Goal: Task Accomplishment & Management: Manage account settings

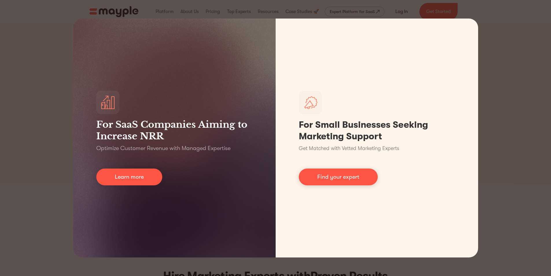
click at [537, 139] on div "For SaaS Companies Aiming to Increase NRR Optimize Customer Revenue with Manage…" at bounding box center [275, 138] width 551 height 276
click at [537, 140] on div "For SaaS Companies Aiming to Increase NRR Optimize Customer Revenue with Manage…" at bounding box center [275, 138] width 551 height 276
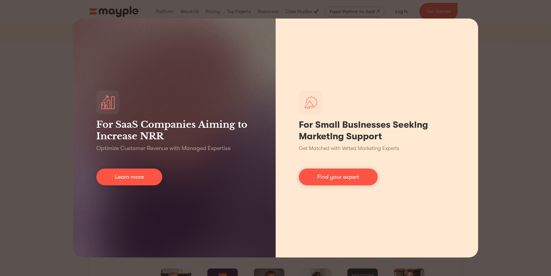
scroll to position [145, 0]
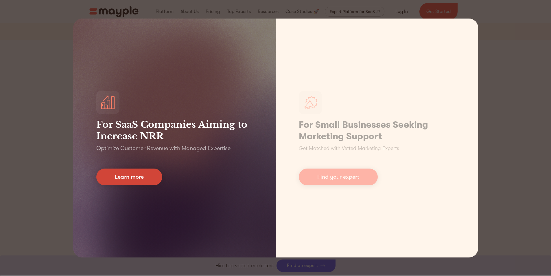
click at [152, 177] on link "Learn more" at bounding box center [129, 176] width 66 height 17
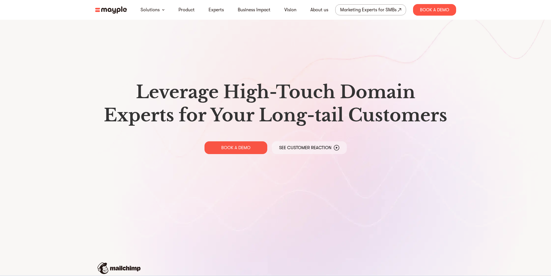
click at [114, 11] on img at bounding box center [111, 9] width 32 height 7
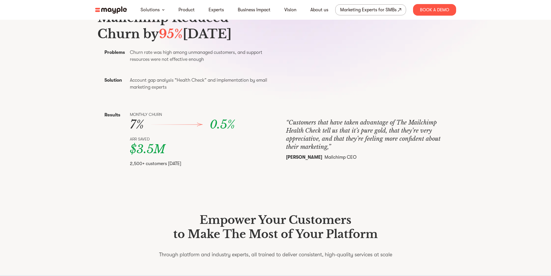
scroll to position [261, 0]
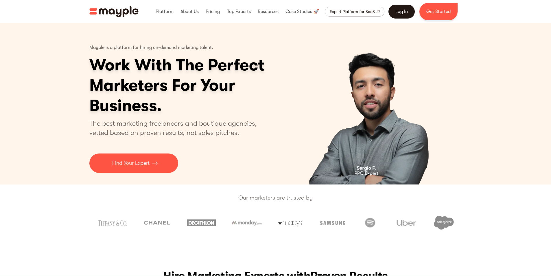
click at [393, 13] on link "Log In" at bounding box center [402, 12] width 26 height 14
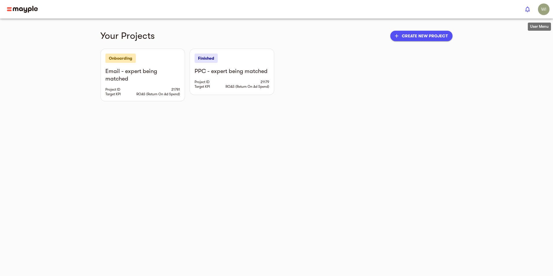
click at [549, 10] on img "button" at bounding box center [544, 9] width 12 height 12
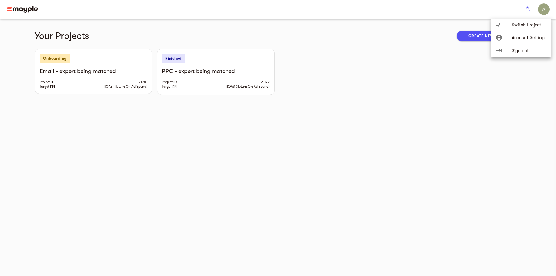
click at [160, 121] on div at bounding box center [278, 138] width 556 height 276
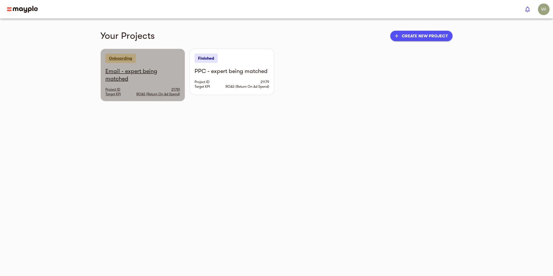
click at [105, 73] on h6 "Email - expert being matched" at bounding box center [142, 74] width 75 height 15
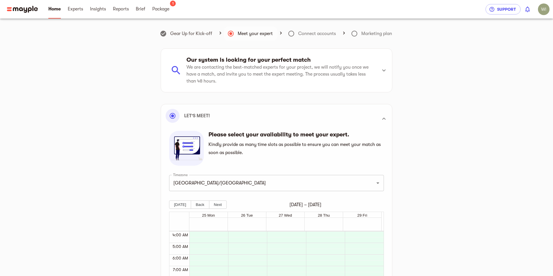
click at [294, 32] on icon at bounding box center [291, 33] width 7 height 7
click at [76, 10] on span "Experts" at bounding box center [75, 9] width 15 height 7
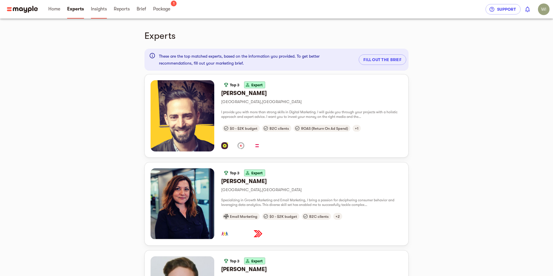
click at [102, 10] on span "Insights" at bounding box center [99, 9] width 16 height 7
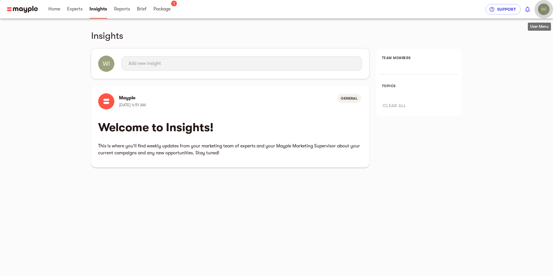
click at [543, 9] on img "button" at bounding box center [544, 9] width 12 height 12
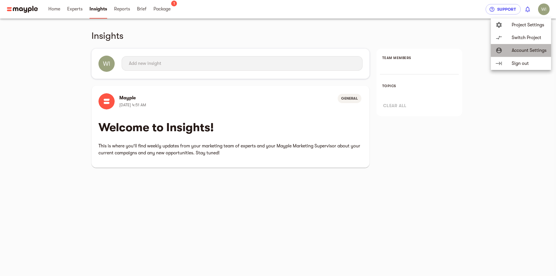
click at [536, 47] on span "Account Settings" at bounding box center [529, 50] width 35 height 7
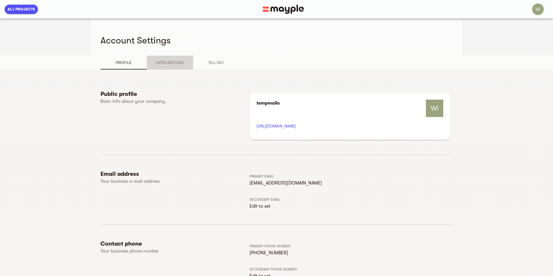
click at [150, 66] on span "Integrations" at bounding box center [169, 62] width 39 height 7
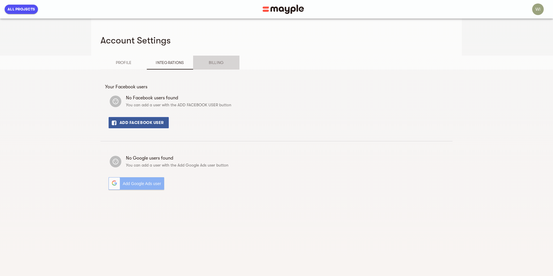
click at [197, 62] on span "Billing" at bounding box center [216, 62] width 39 height 7
